Goal: Entertainment & Leisure: Browse casually

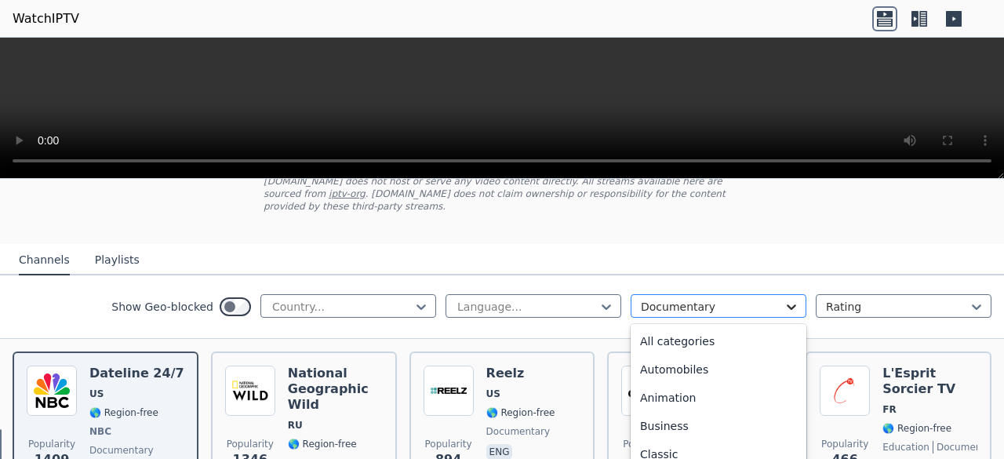
scroll to position [31, 0]
click at [784, 299] on icon at bounding box center [791, 307] width 16 height 16
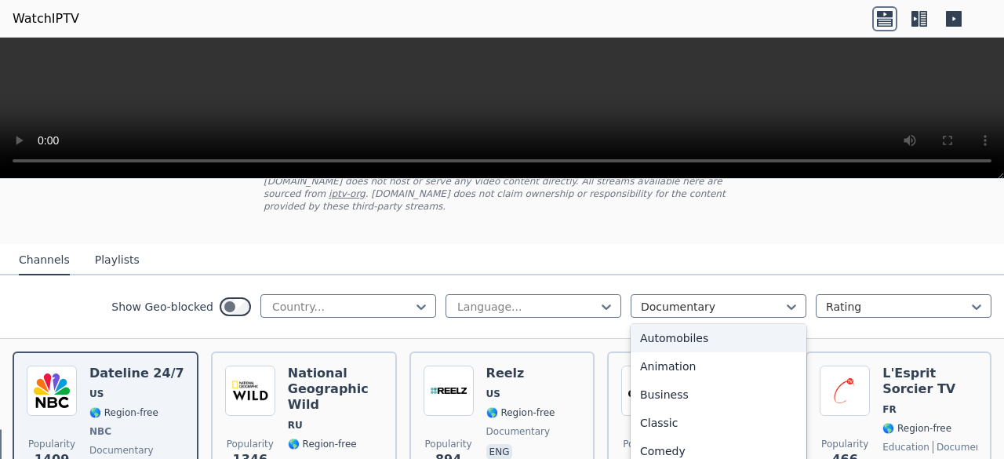
scroll to position [0, 0]
click at [669, 329] on div "All categories" at bounding box center [718, 341] width 176 height 28
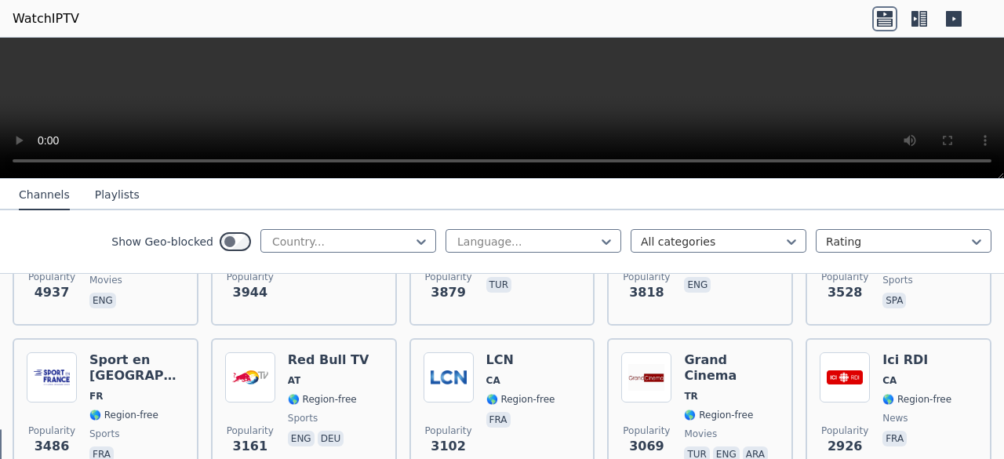
scroll to position [441, 0]
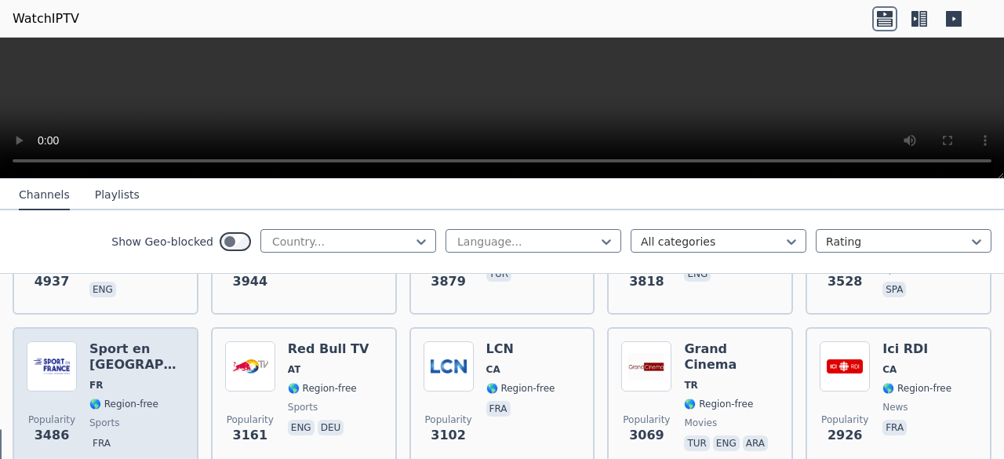
click at [118, 416] on span "sports" at bounding box center [136, 422] width 95 height 13
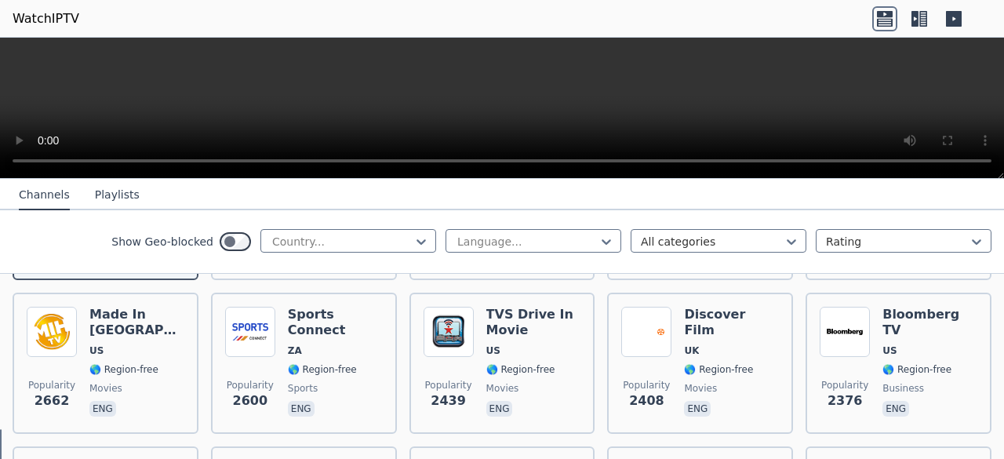
scroll to position [661, 0]
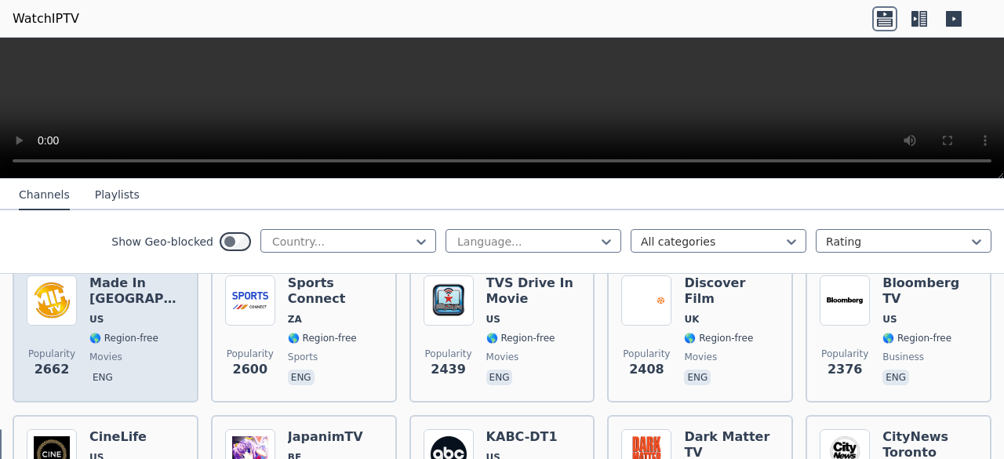
click at [80, 292] on div "Popularity 2662 Made In [GEOGRAPHIC_DATA] [GEOGRAPHIC_DATA] 🌎 Region-free movie…" at bounding box center [106, 331] width 158 height 113
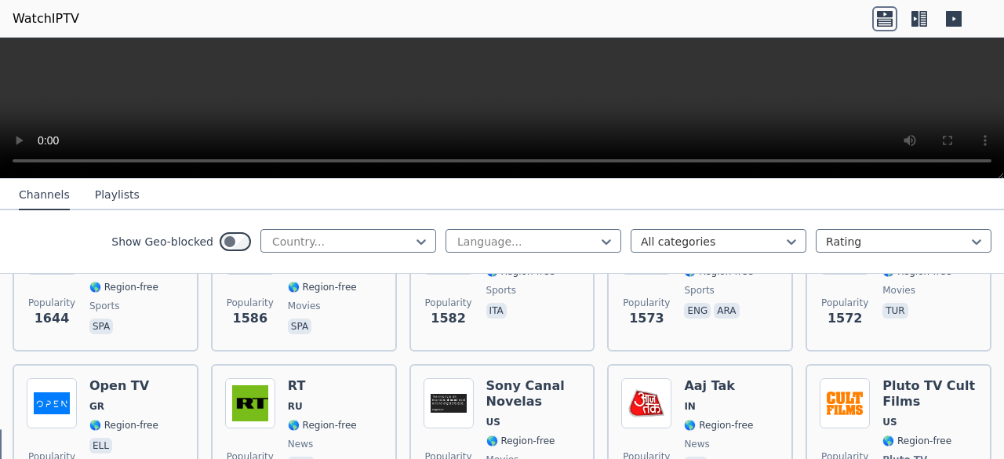
scroll to position [1361, 0]
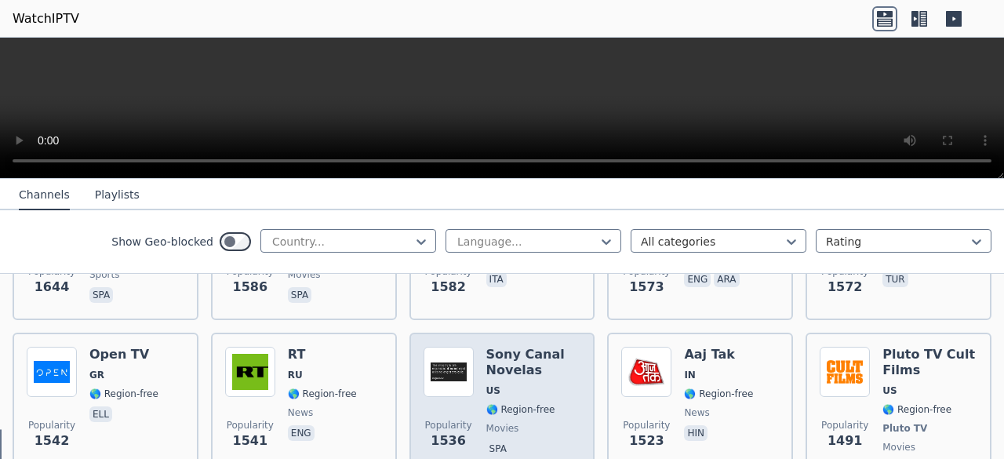
click at [533, 384] on span "US" at bounding box center [533, 390] width 95 height 13
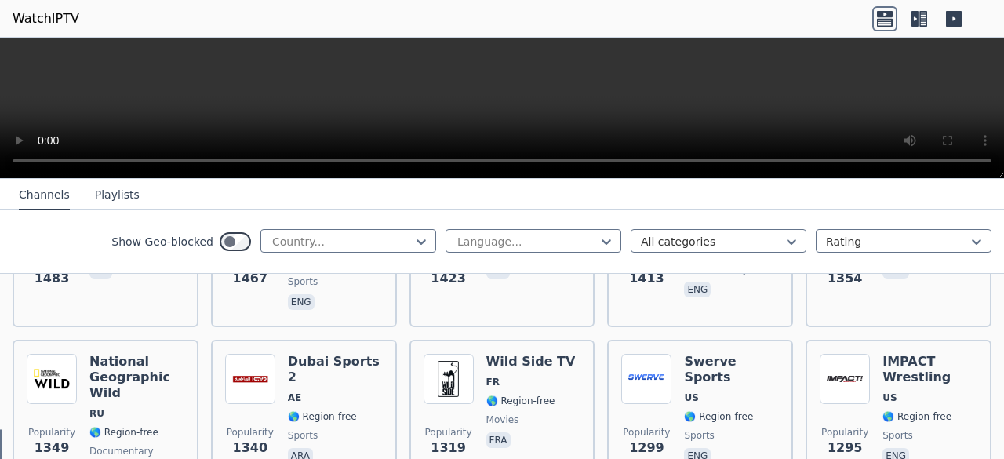
scroll to position [1706, 0]
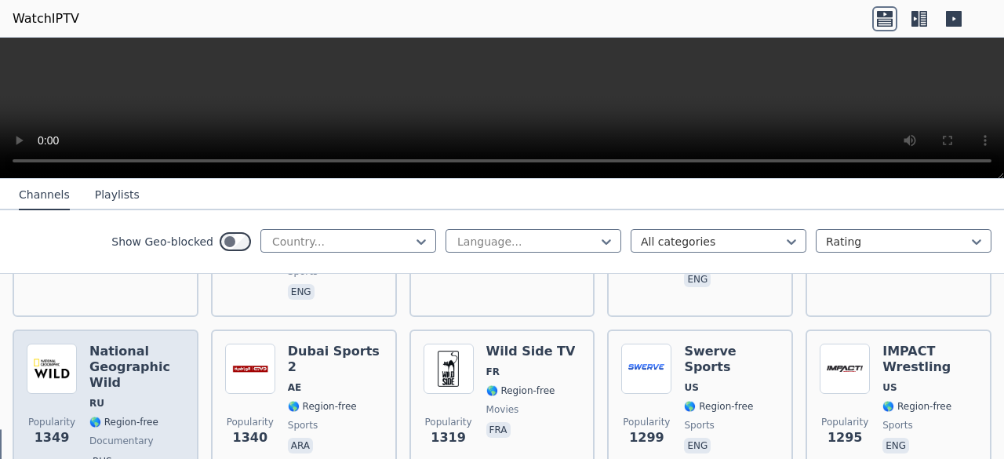
click at [60, 379] on div "Popularity 1349" at bounding box center [52, 407] width 50 height 129
click at [102, 368] on div "National Geographic Wild RU 🌎 Region-free documentary rus" at bounding box center [136, 407] width 95 height 129
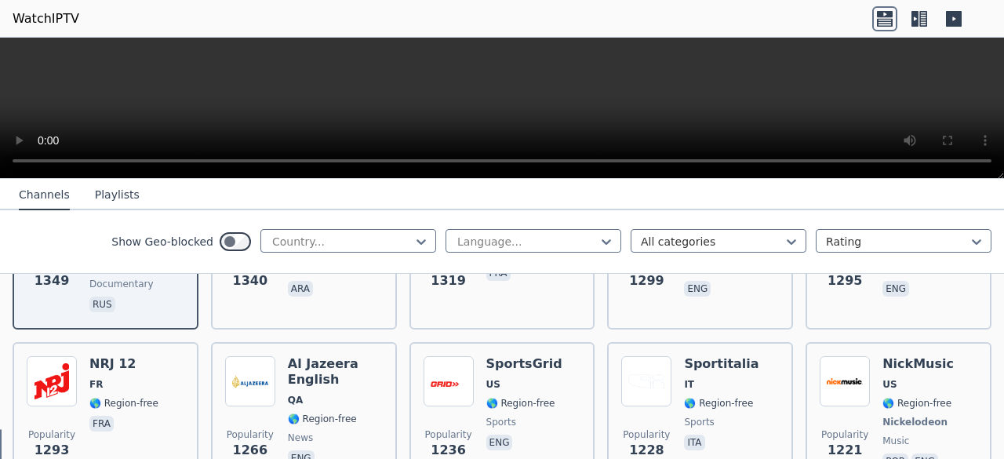
scroll to position [1894, 0]
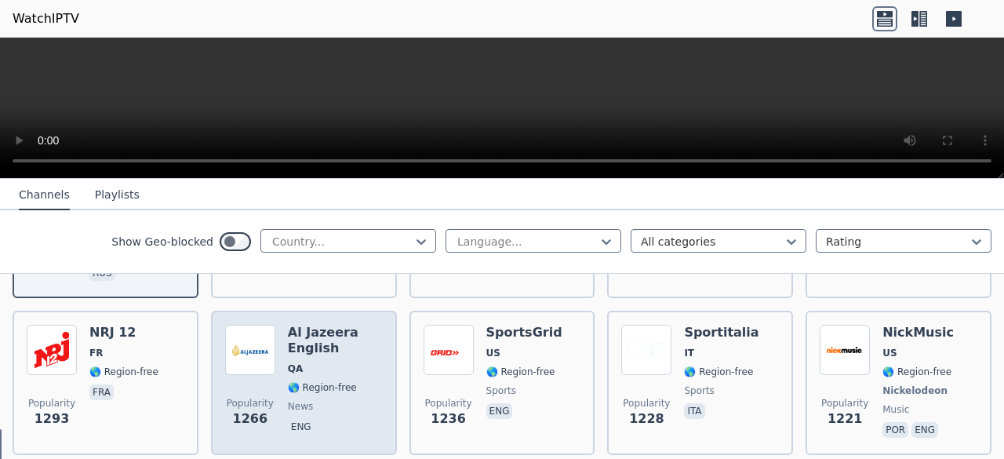
click at [276, 361] on div "Popularity 1266 Al Jazeera English QA 🌎 Region-free news eng" at bounding box center [304, 383] width 158 height 116
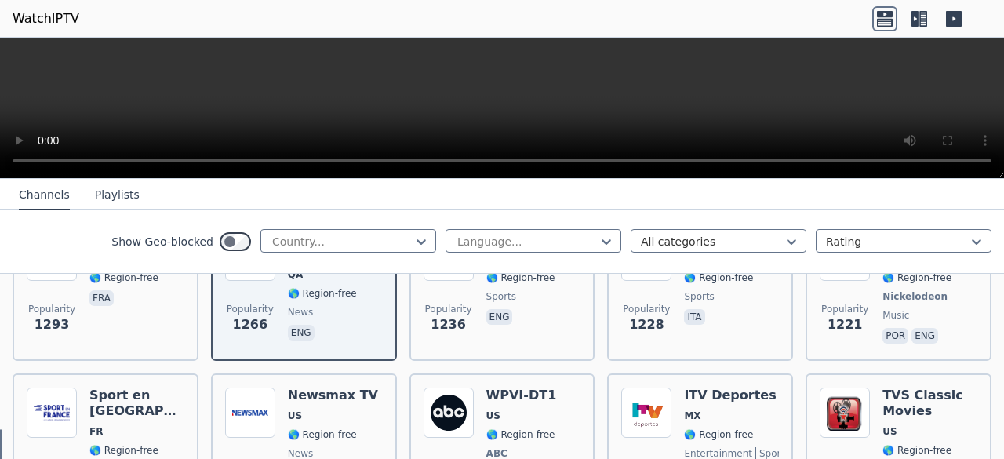
scroll to position [2020, 0]
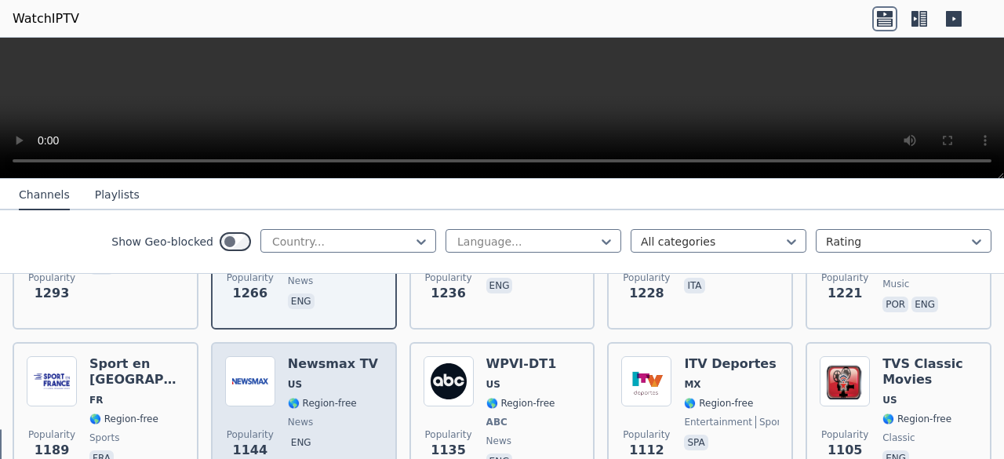
click at [338, 368] on div "Newsmax TV US 🌎 Region-free news eng" at bounding box center [333, 414] width 90 height 116
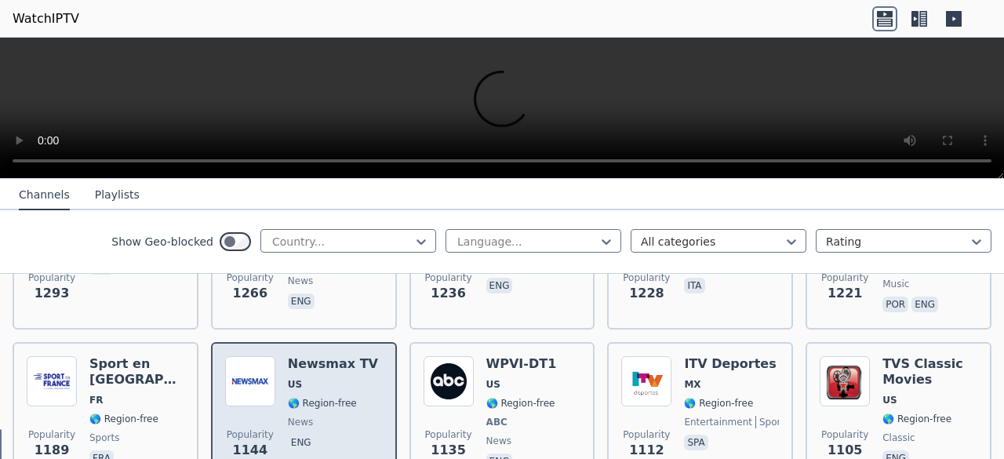
click at [338, 368] on div "Newsmax TV US 🌎 Region-free news eng" at bounding box center [333, 414] width 90 height 116
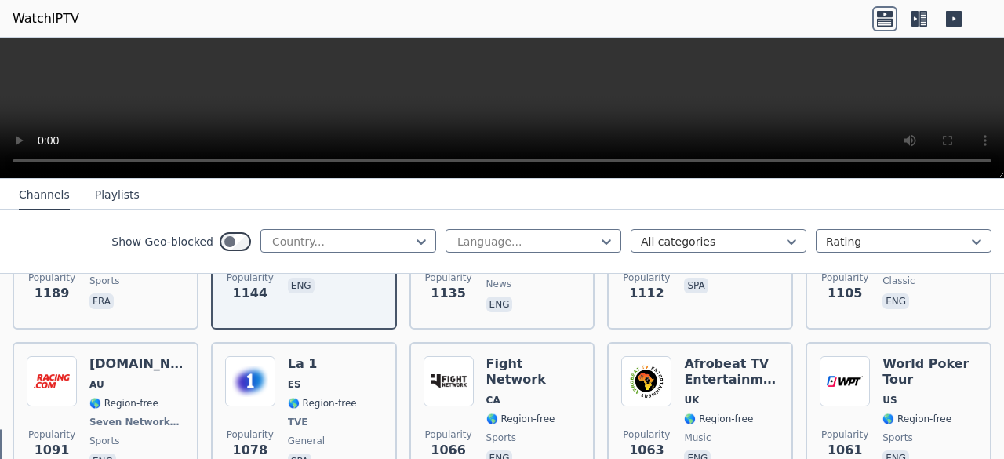
scroll to position [2208, 0]
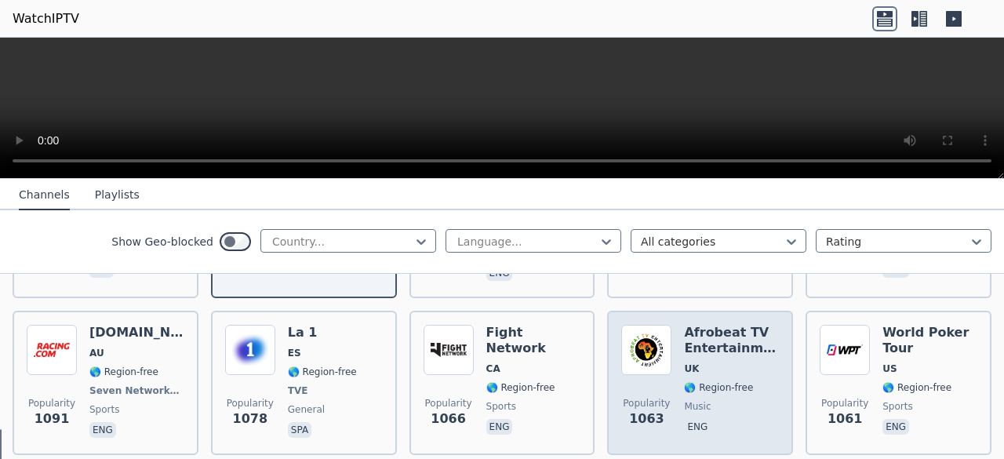
click at [725, 419] on span "eng" at bounding box center [731, 428] width 95 height 19
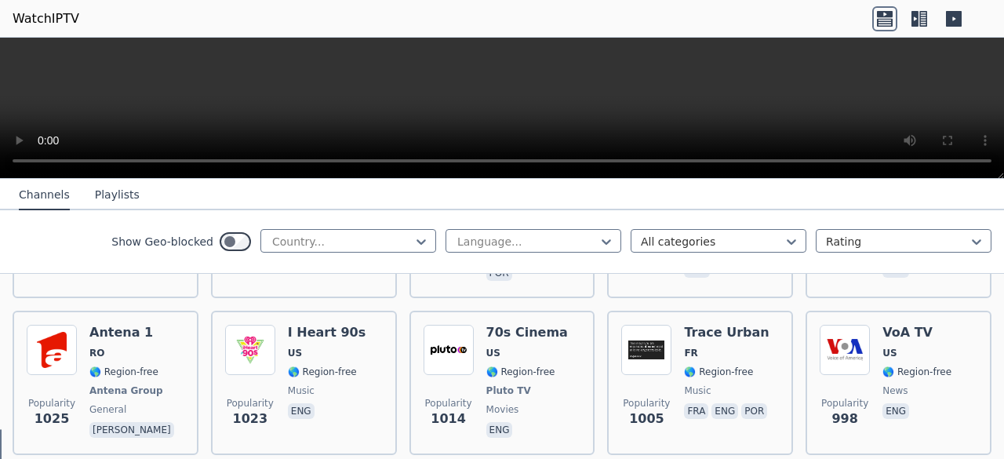
scroll to position [2553, 0]
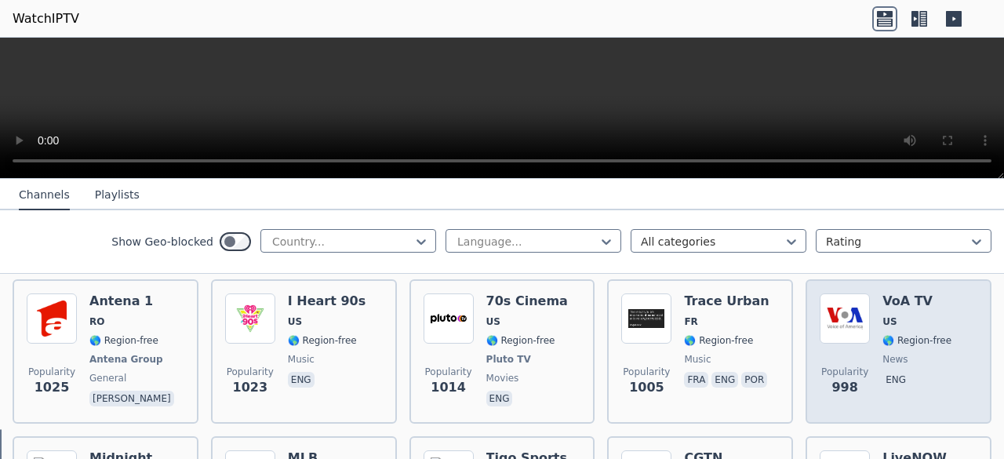
click at [841, 378] on span "998" at bounding box center [844, 387] width 26 height 19
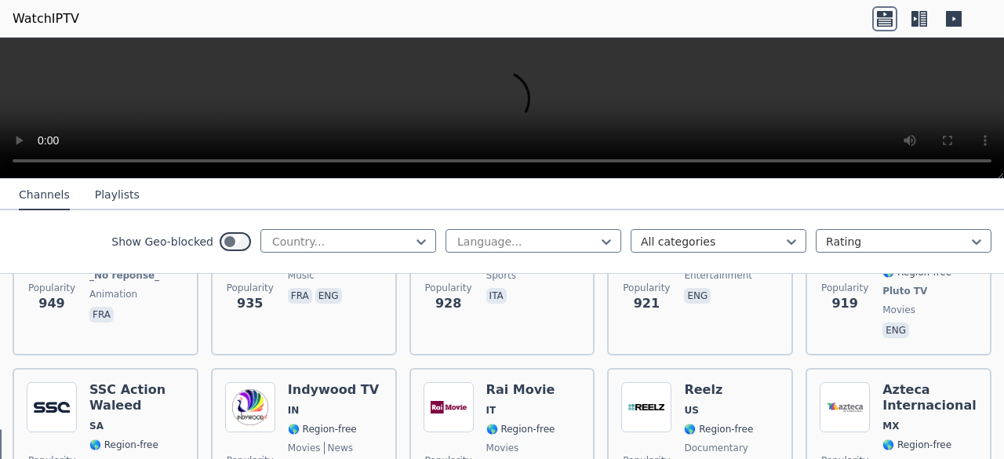
scroll to position [2972, 0]
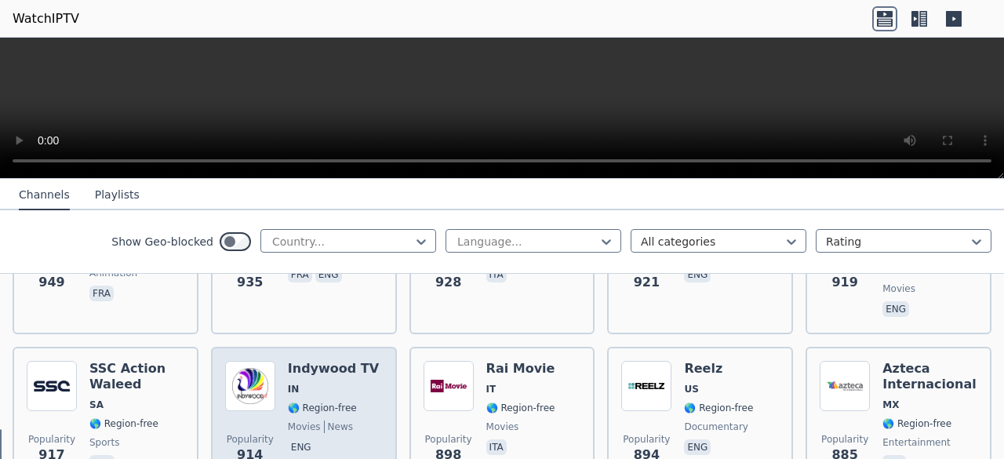
click at [268, 364] on img at bounding box center [250, 386] width 50 height 50
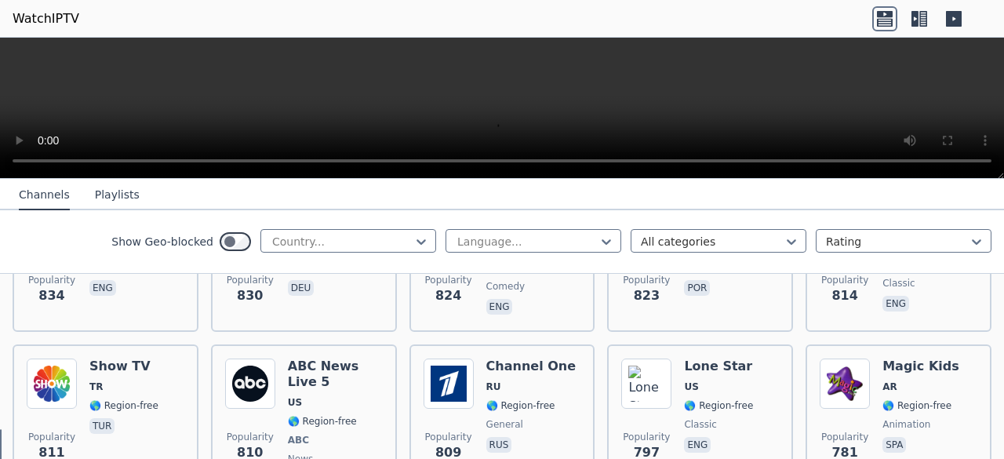
scroll to position [3473, 0]
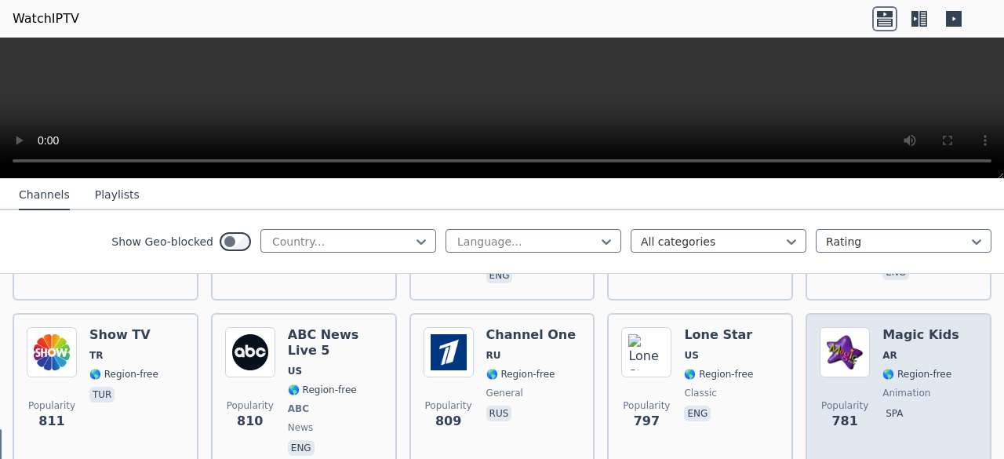
click at [844, 390] on span "Popularity 781" at bounding box center [844, 415] width 50 height 50
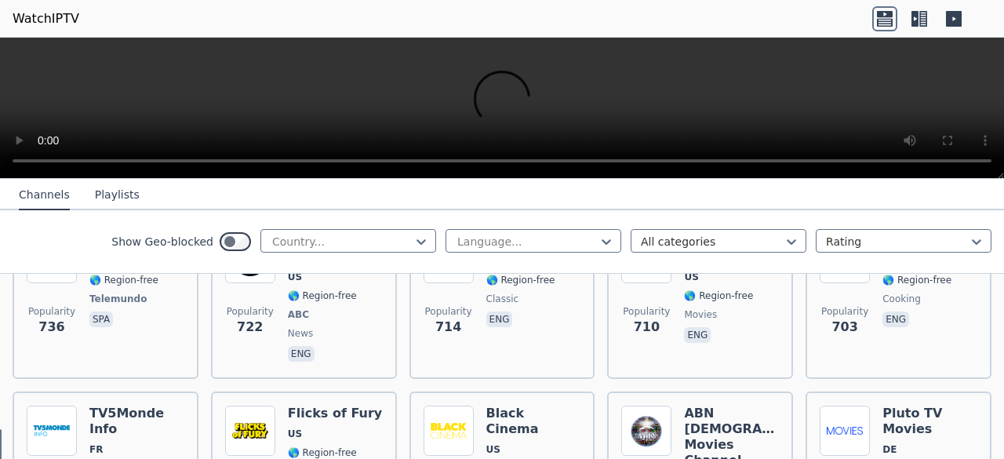
scroll to position [3933, 0]
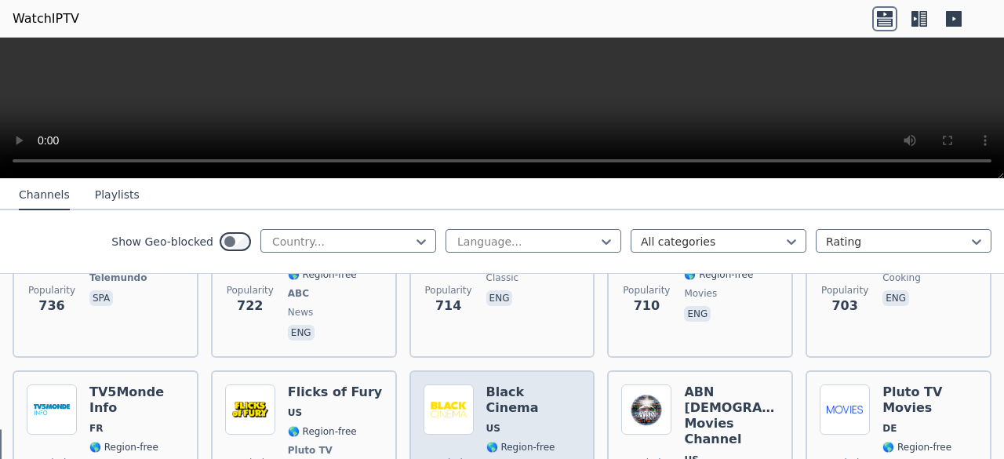
click at [537, 384] on div "Black Cinema US 🌎 Region-free Pluto TV movies eng" at bounding box center [533, 456] width 95 height 144
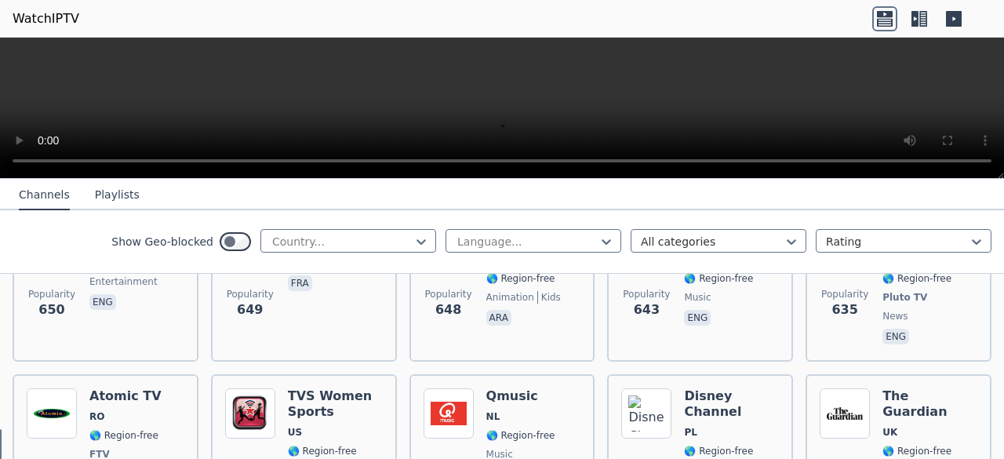
scroll to position [4664, 0]
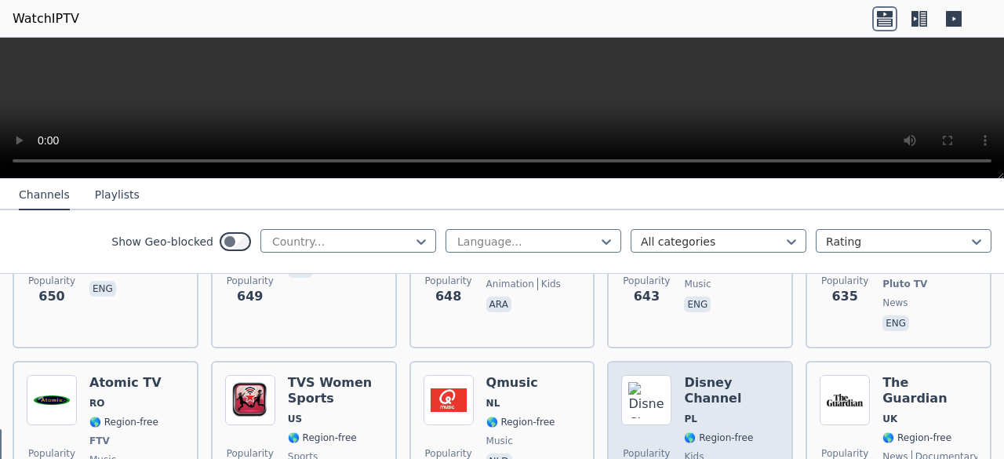
click at [714, 431] on span "🌎 Region-free" at bounding box center [718, 437] width 69 height 13
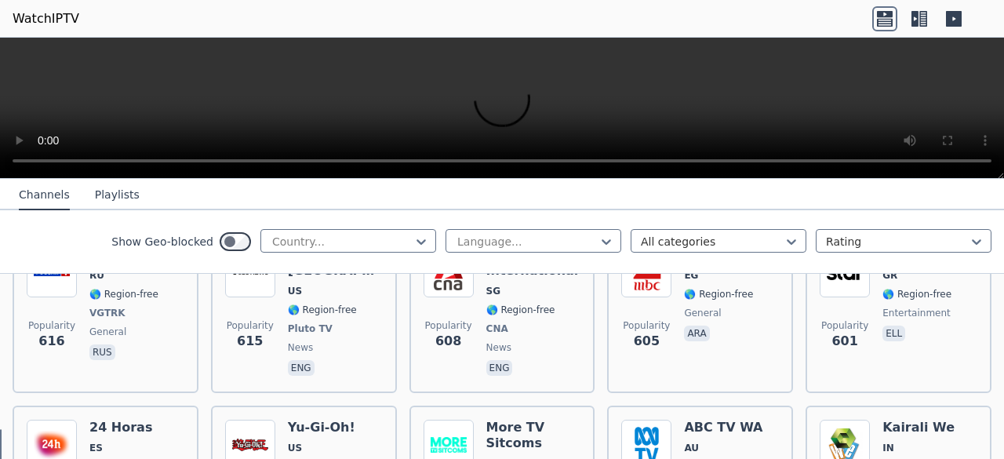
scroll to position [4988, 0]
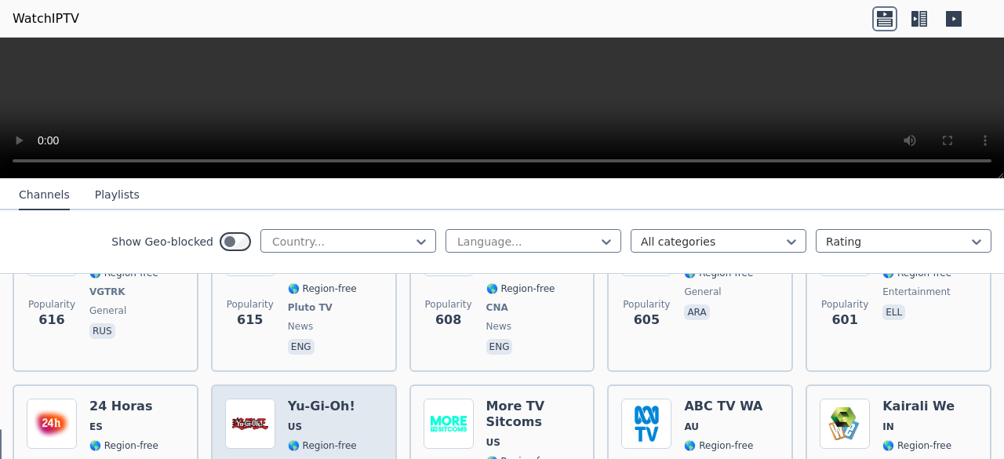
click at [336, 439] on span "🌎 Region-free" at bounding box center [322, 445] width 69 height 13
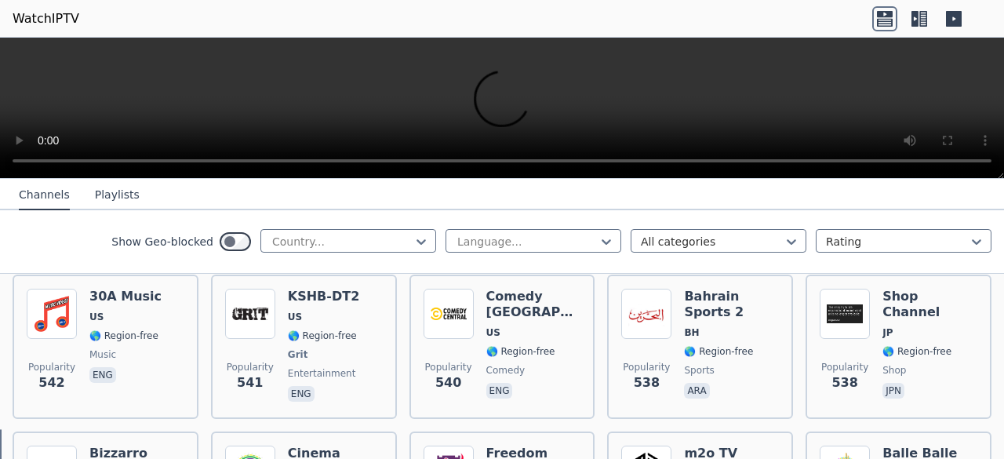
scroll to position [5647, 0]
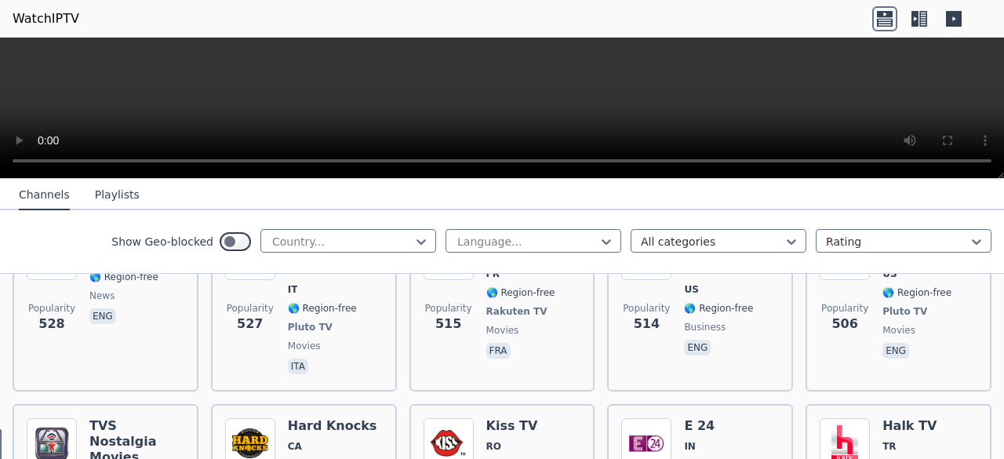
scroll to position [5992, 0]
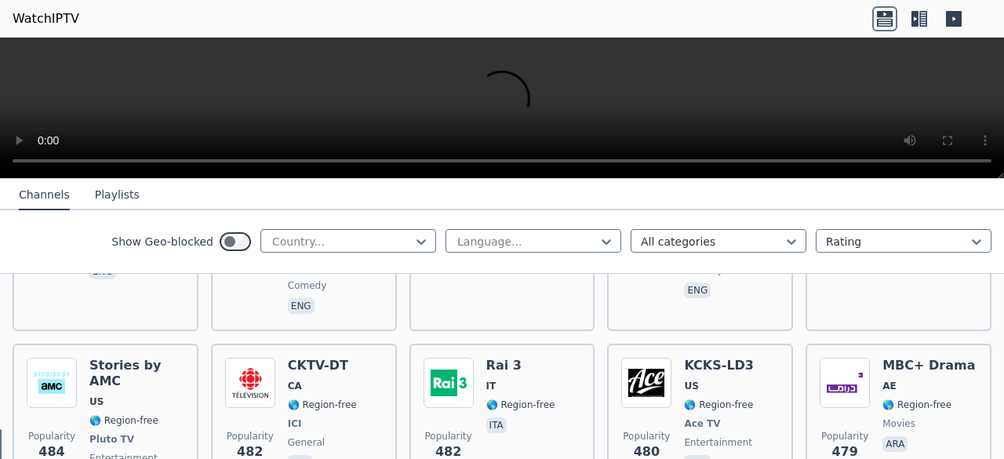
scroll to position [6619, 0]
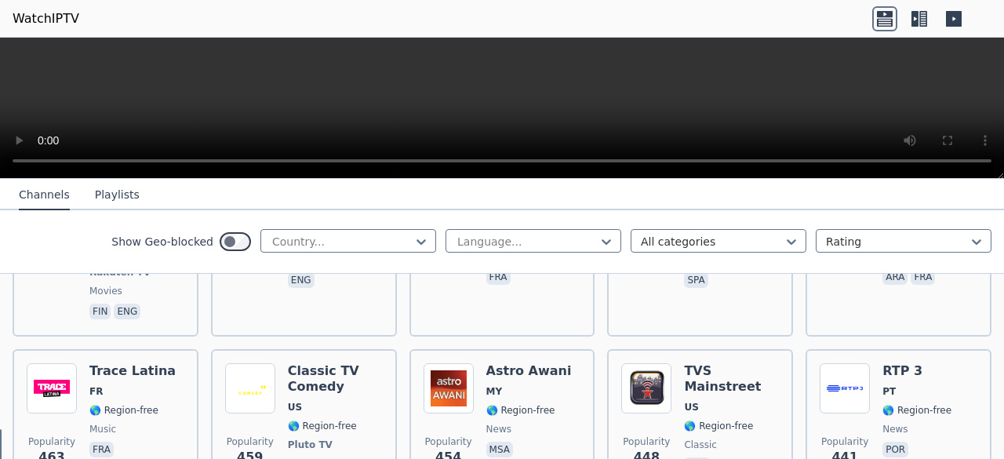
scroll to position [7163, 0]
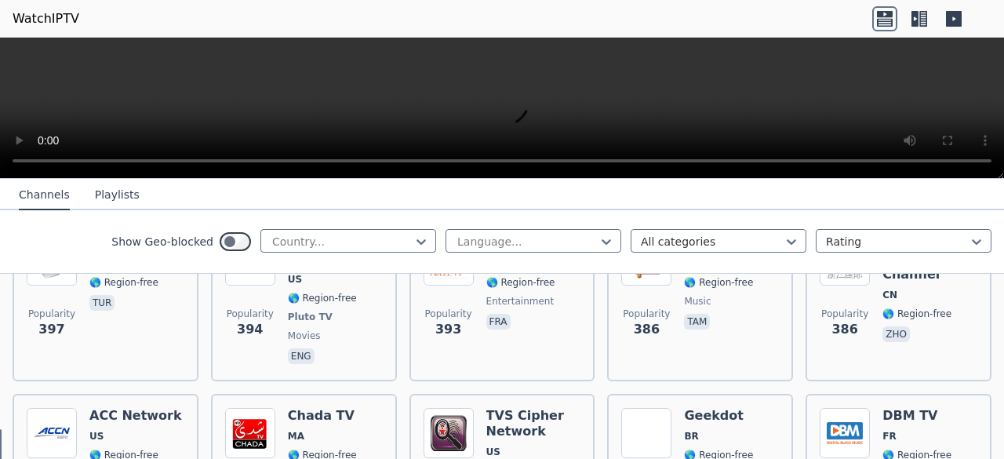
scroll to position [8125, 0]
